Goal: Find specific page/section: Find specific page/section

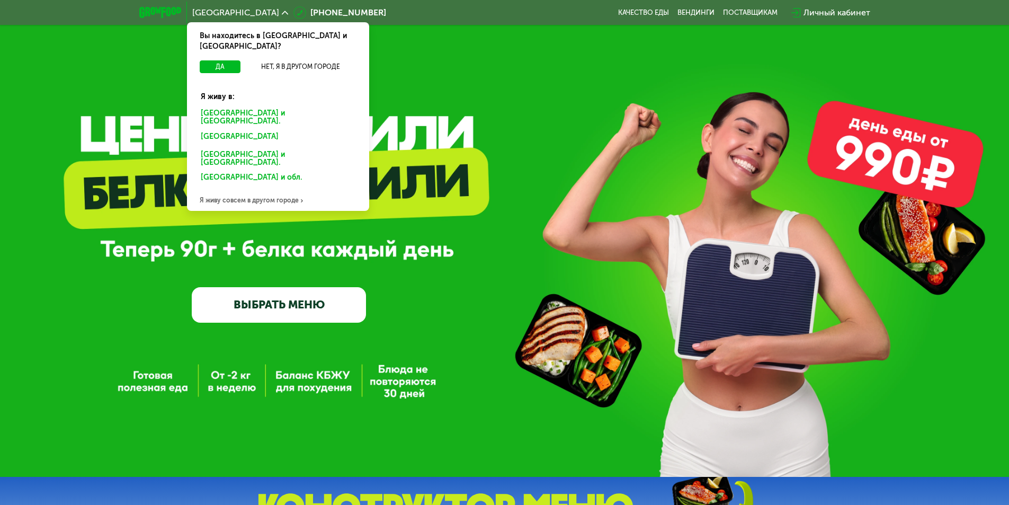
click at [288, 60] on button "Нет, я в другом городе" at bounding box center [301, 66] width 112 height 13
click at [278, 130] on div "Санкт-Петербурге и обл." at bounding box center [275, 138] width 165 height 17
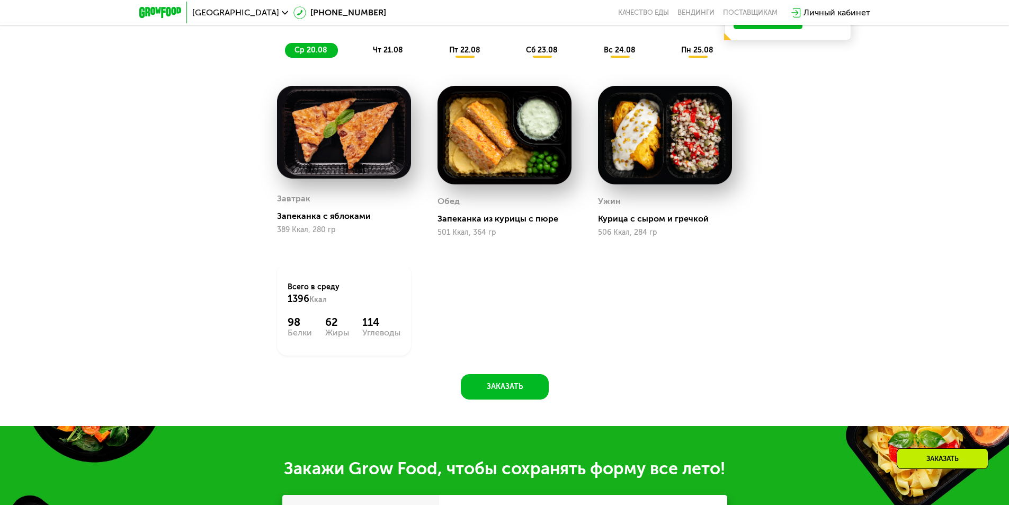
scroll to position [636, 0]
